Goal: Use online tool/utility: Utilize a website feature to perform a specific function

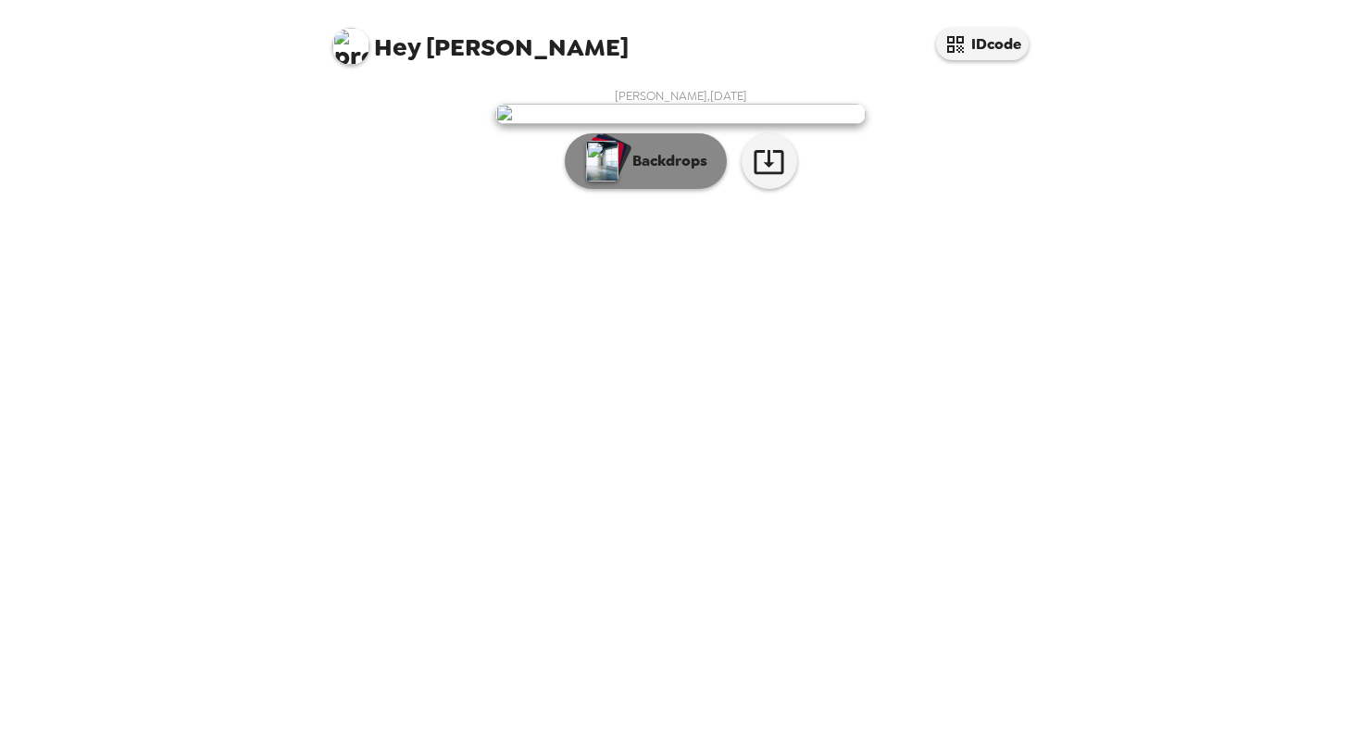
click at [676, 172] on p "Backdrops" at bounding box center [665, 161] width 84 height 22
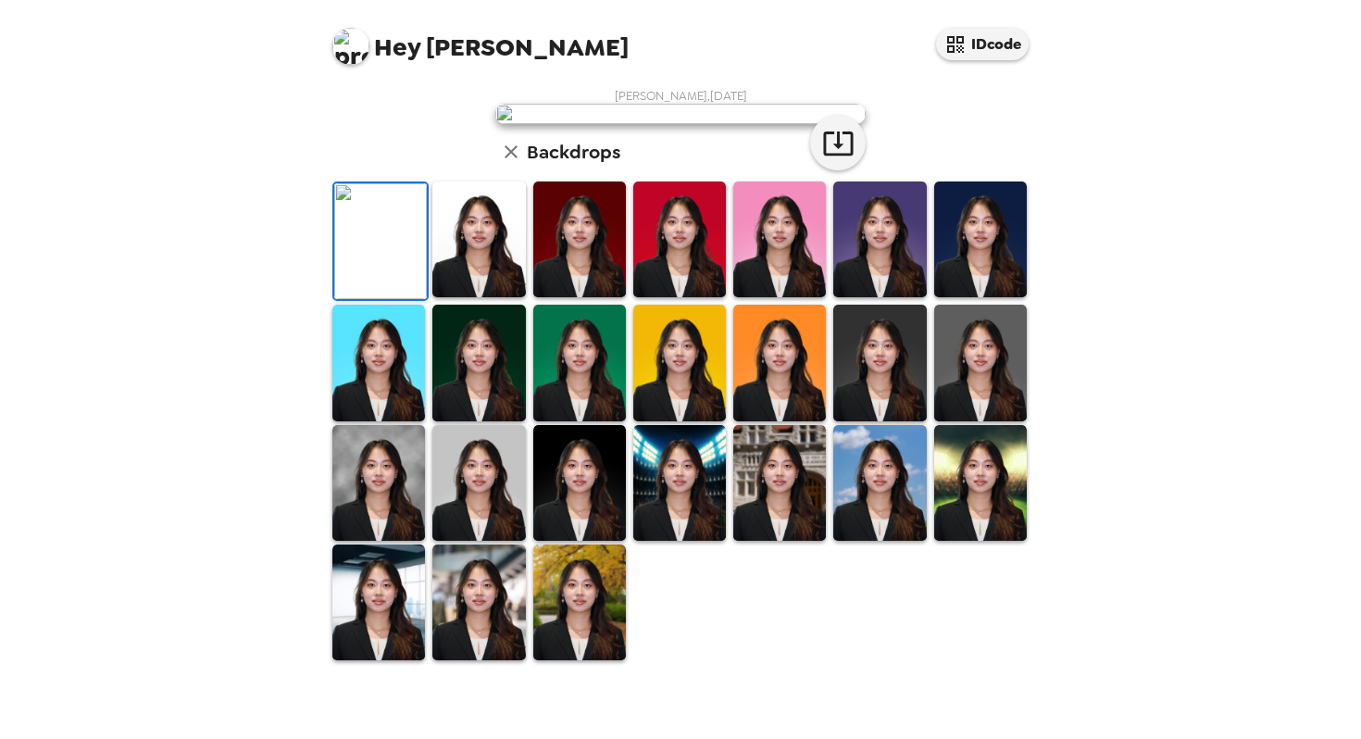
scroll to position [134, 0]
click at [471, 297] on img at bounding box center [478, 239] width 93 height 116
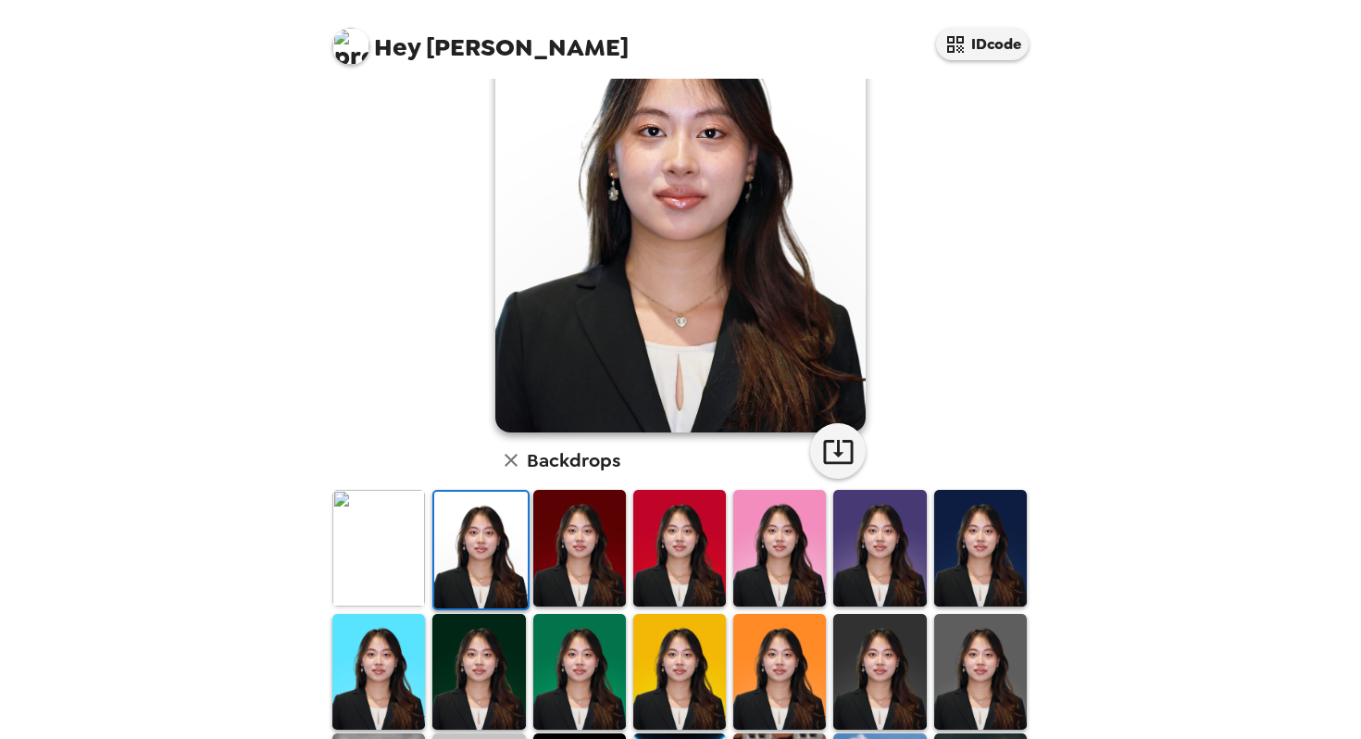
click at [673, 551] on img at bounding box center [679, 548] width 93 height 116
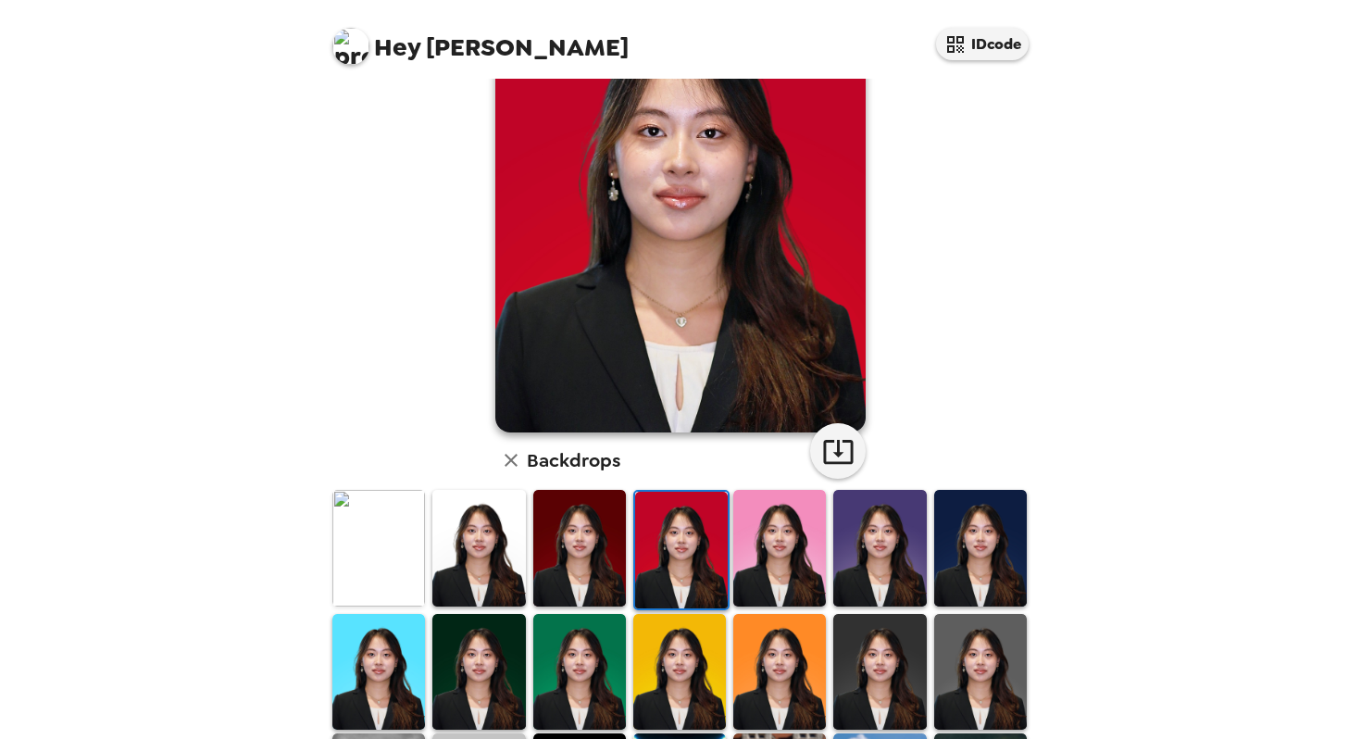
click at [790, 551] on img at bounding box center [779, 548] width 93 height 116
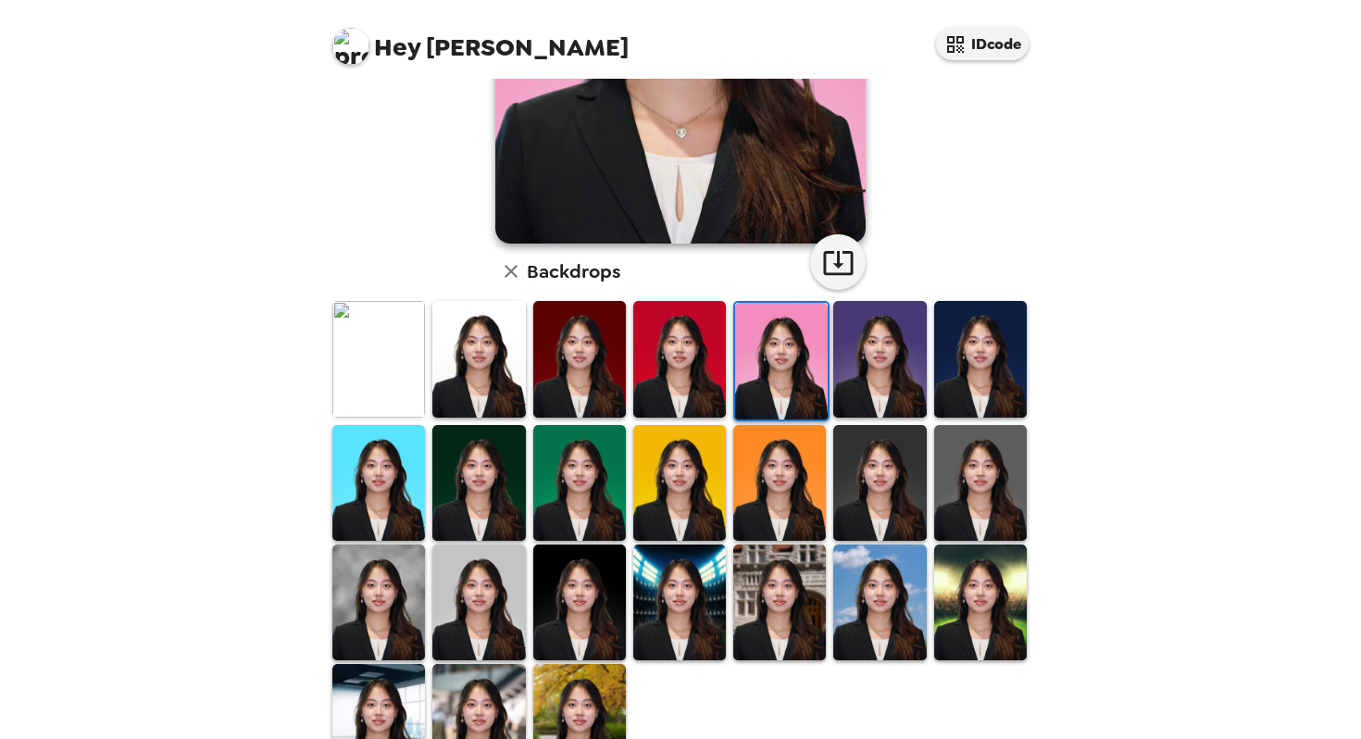
scroll to position [330, 0]
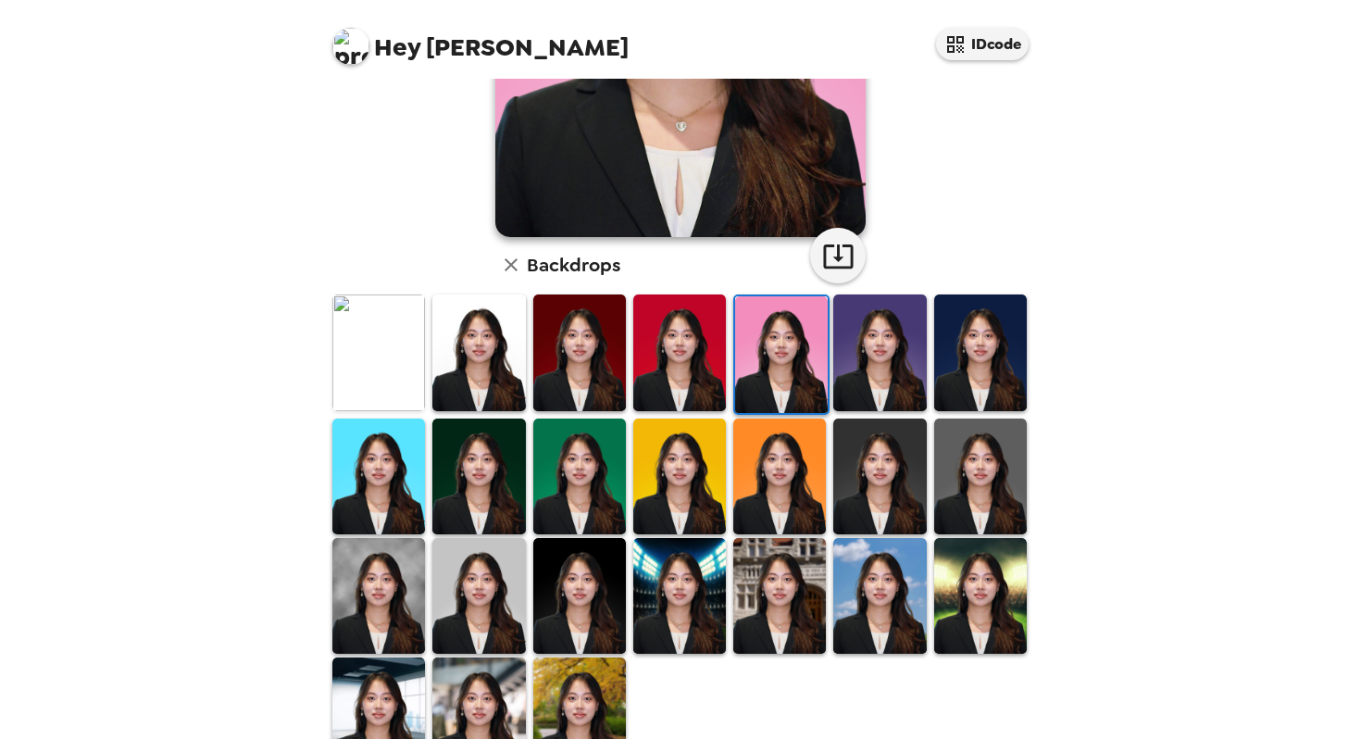
click at [874, 568] on img at bounding box center [879, 596] width 93 height 116
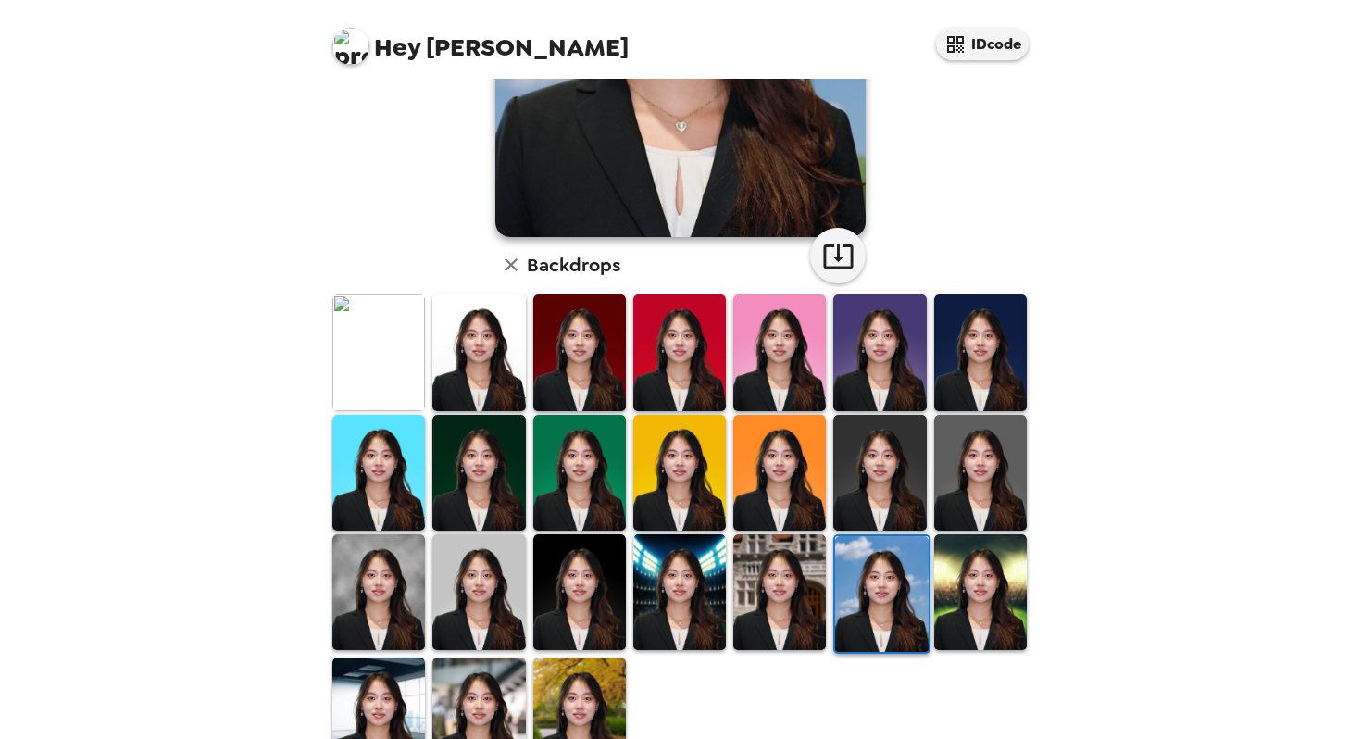
click at [779, 575] on img at bounding box center [779, 592] width 93 height 116
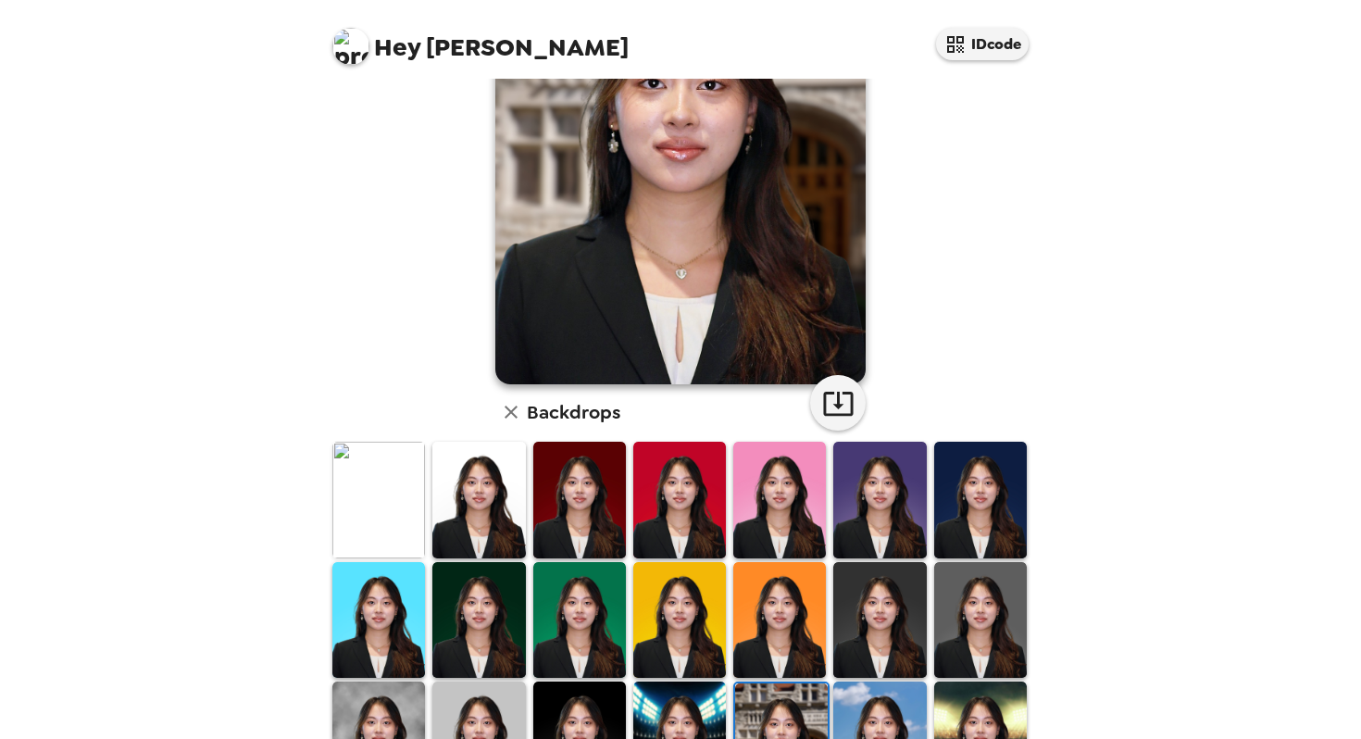
scroll to position [395, 0]
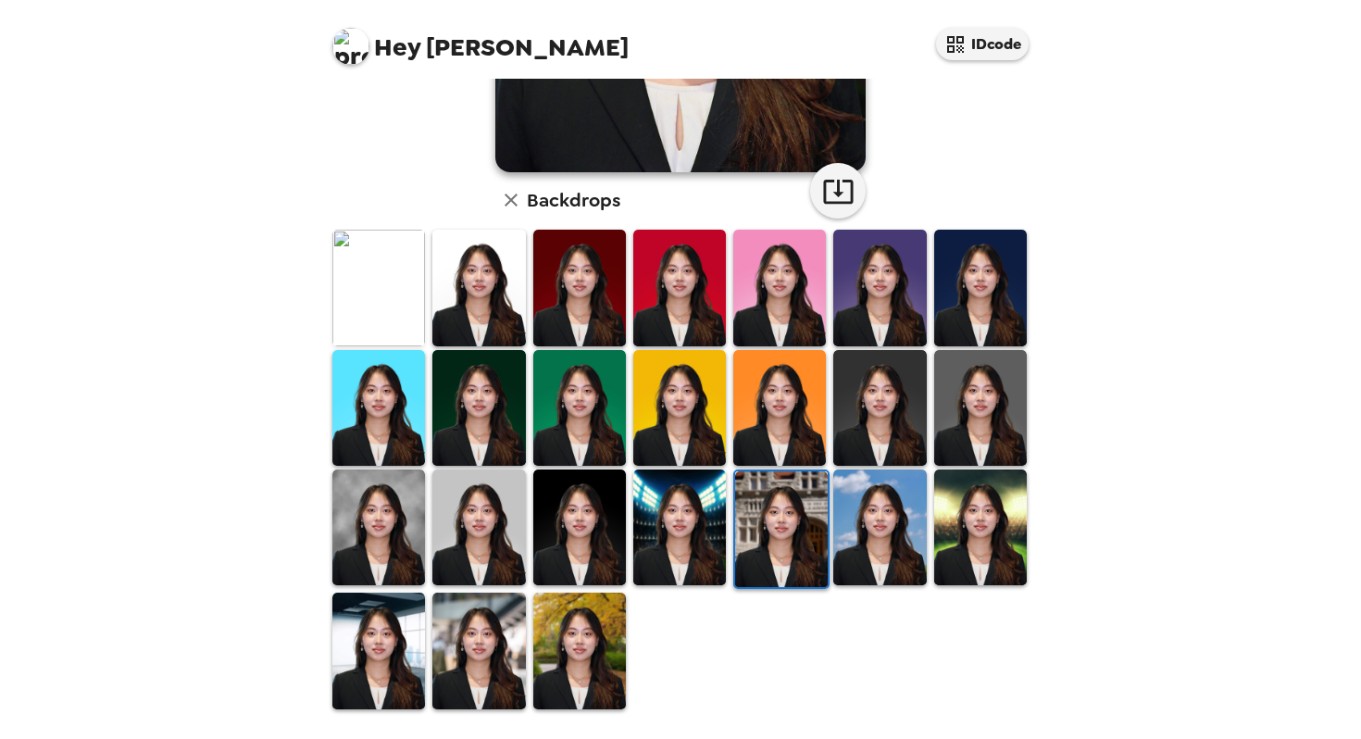
click at [564, 553] on img at bounding box center [579, 527] width 93 height 116
